Goal: Check status: Check status

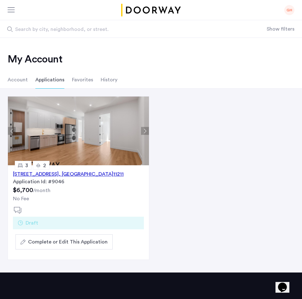
click at [24, 79] on li "Account" at bounding box center [18, 80] width 20 height 18
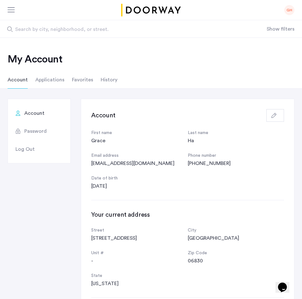
click at [47, 78] on li "Applications" at bounding box center [49, 80] width 29 height 18
